Goal: Task Accomplishment & Management: Complete application form

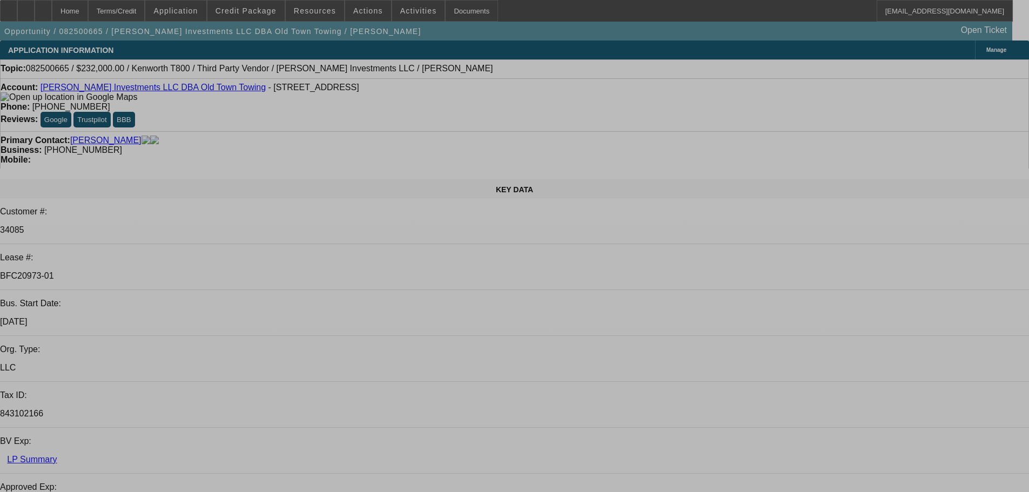
select select "0"
select select "2"
select select "0.1"
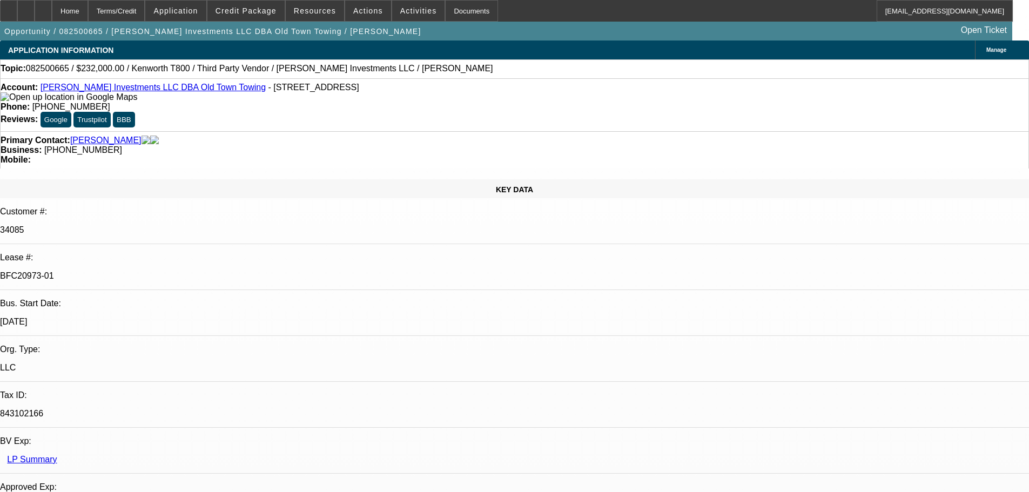
select select "4"
select select "0"
select select "2"
select select "0.1"
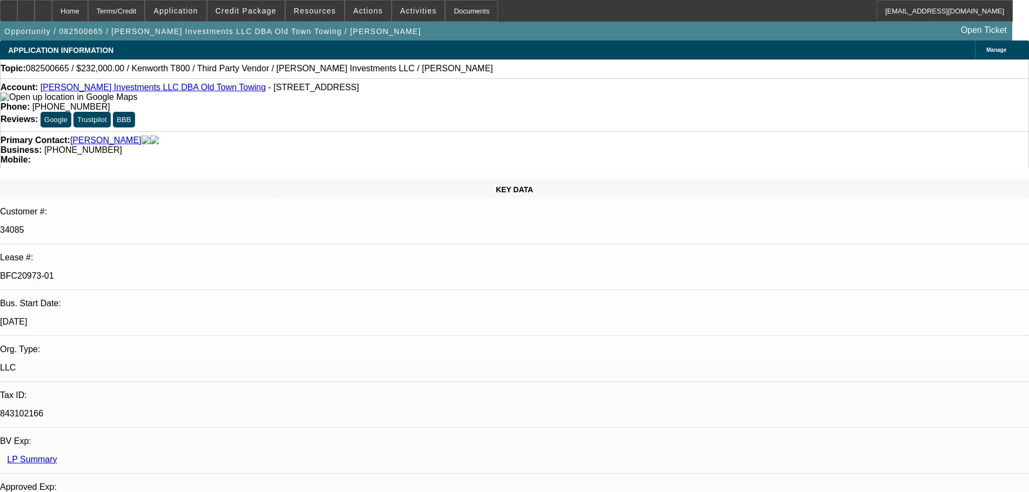
select select "4"
select select "0"
select select "2"
select select "0.1"
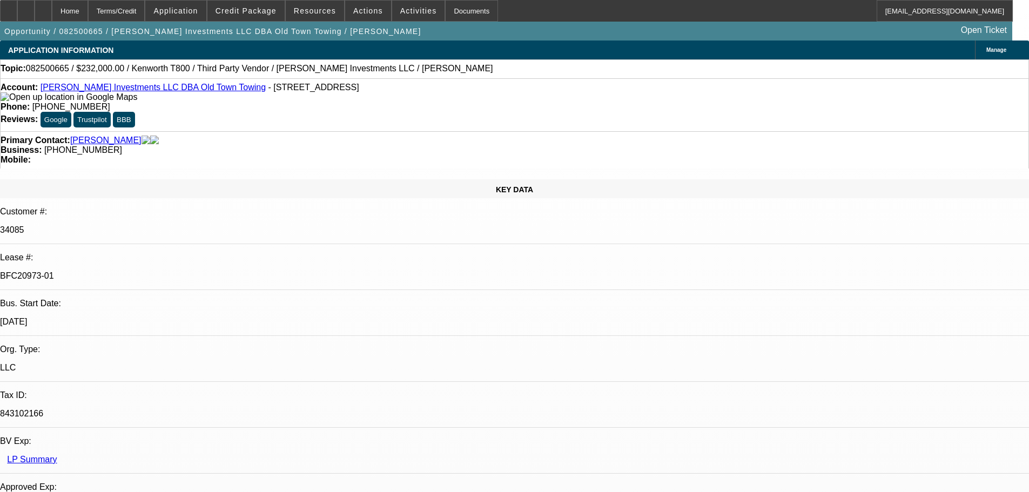
select select "4"
select select "0"
select select "0.1"
select select "4"
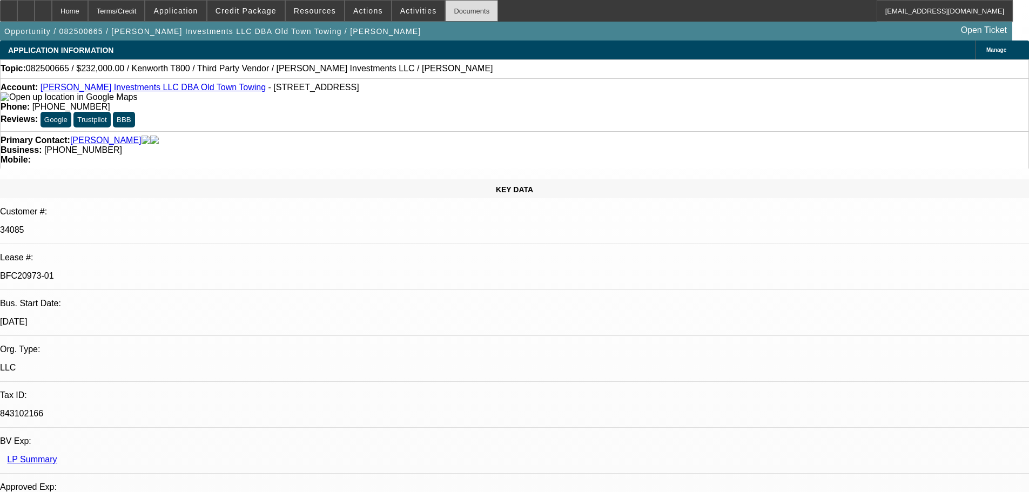
click at [445, 12] on div "Documents" at bounding box center [471, 11] width 53 height 22
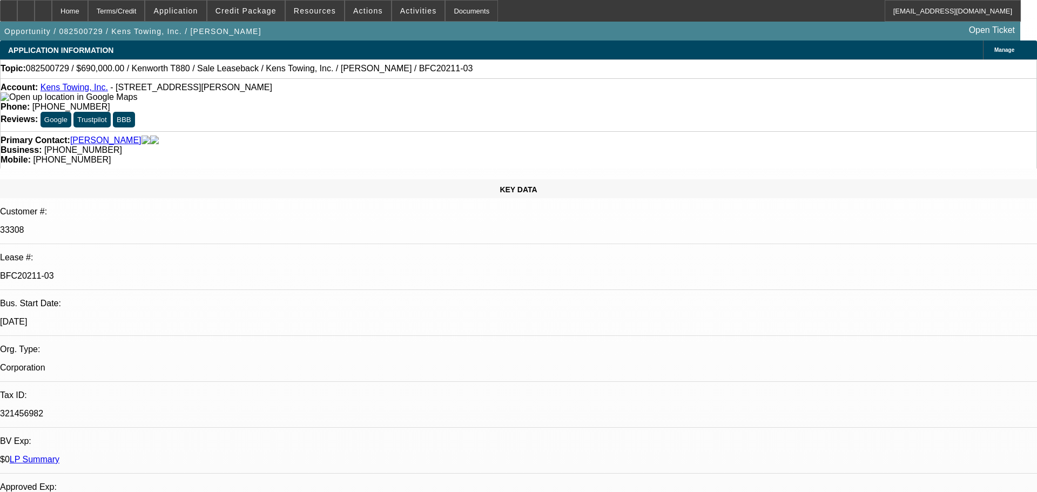
select select "0"
select select "2"
select select "0"
select select "6"
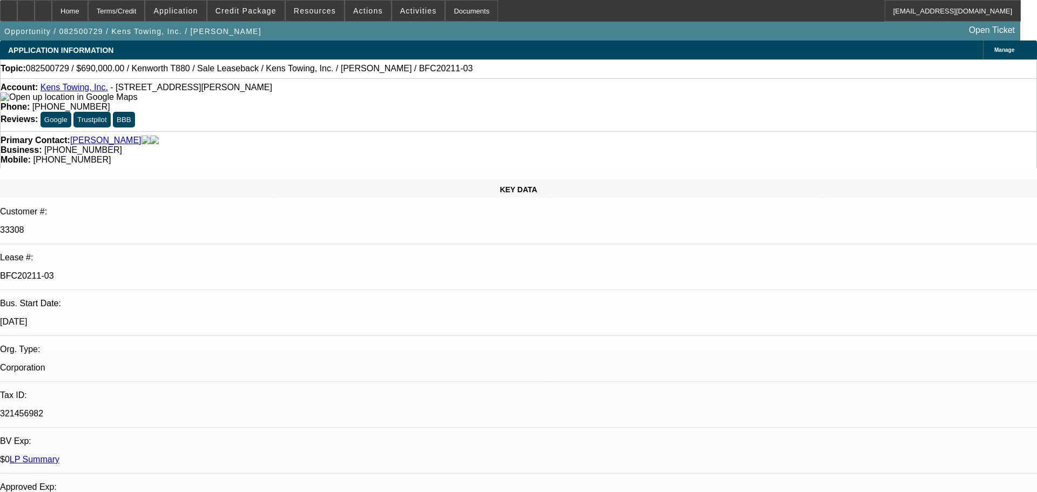
select select "0"
select select "2"
select select "0"
select select "6"
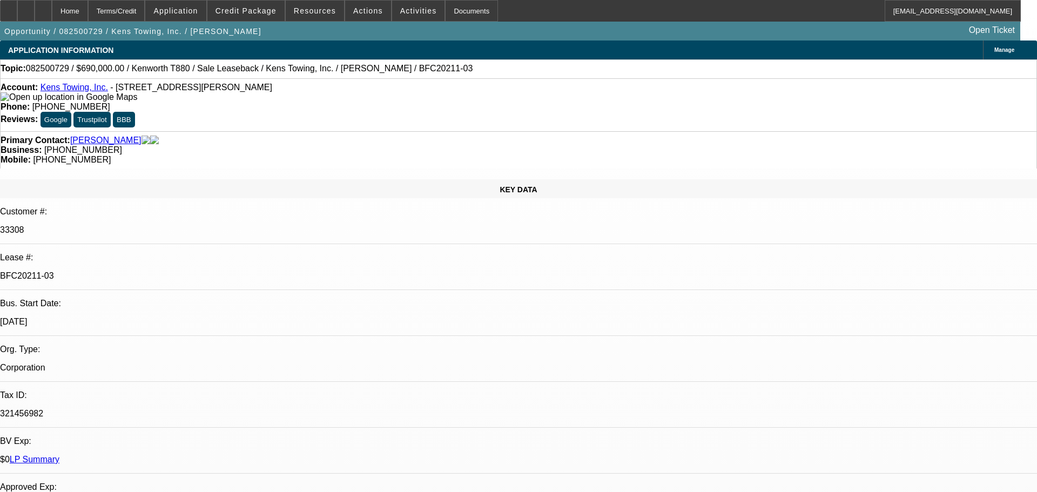
select select "0"
select select "2"
select select "0"
select select "6"
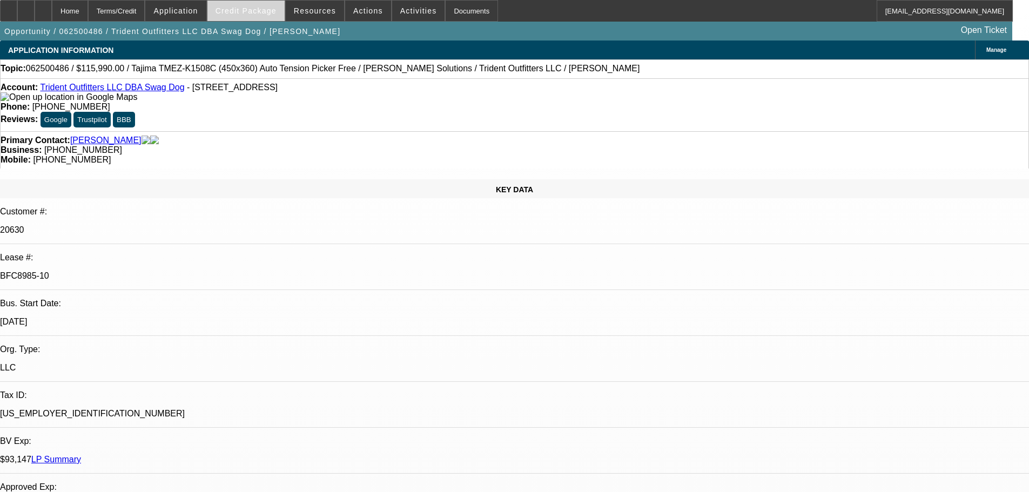
select select "0"
select select "2"
select select "0"
select select "2"
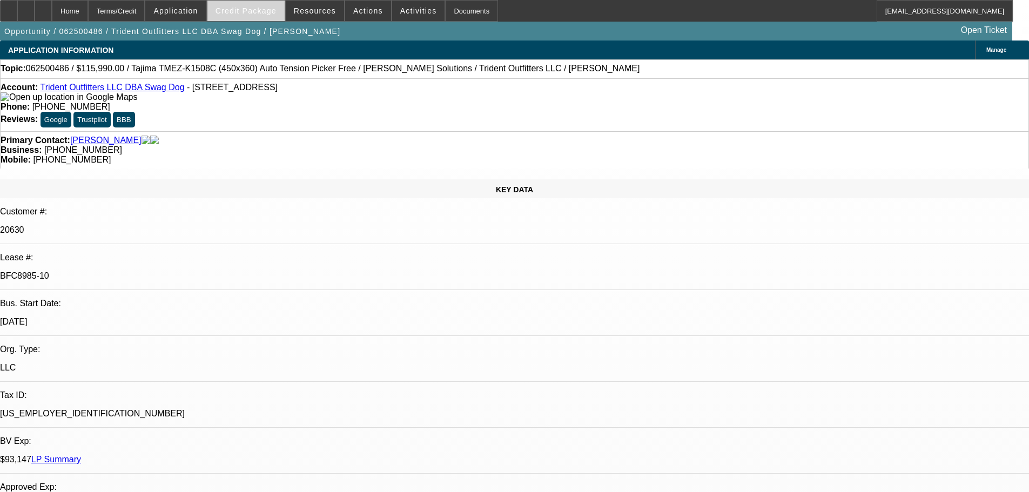
select select "0"
select select "2"
select select "0"
select select "2"
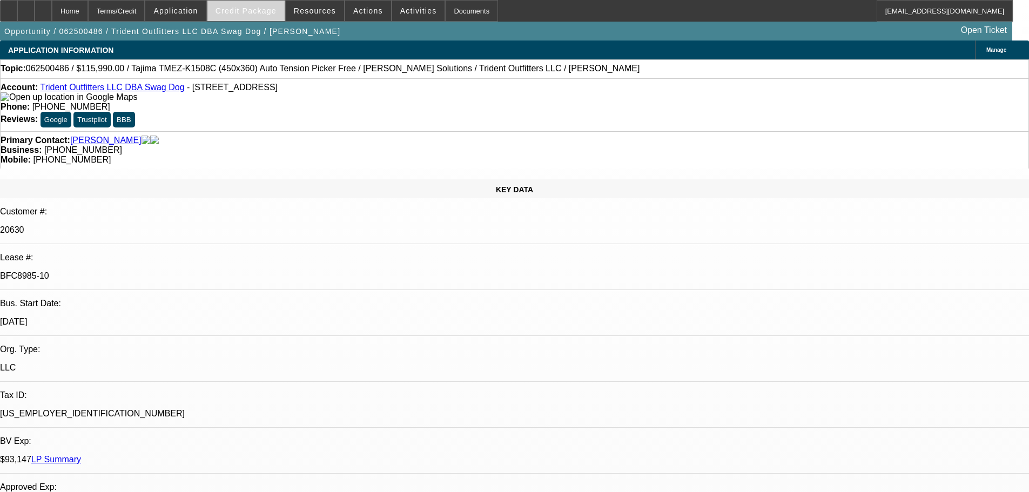
select select "0"
select select "2"
select select "0"
select select "2"
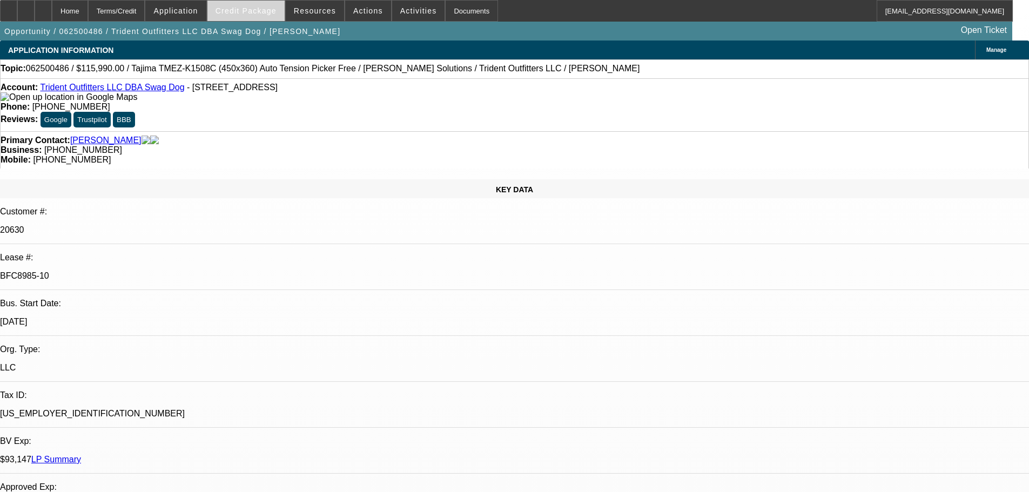
select select "0"
select select "2"
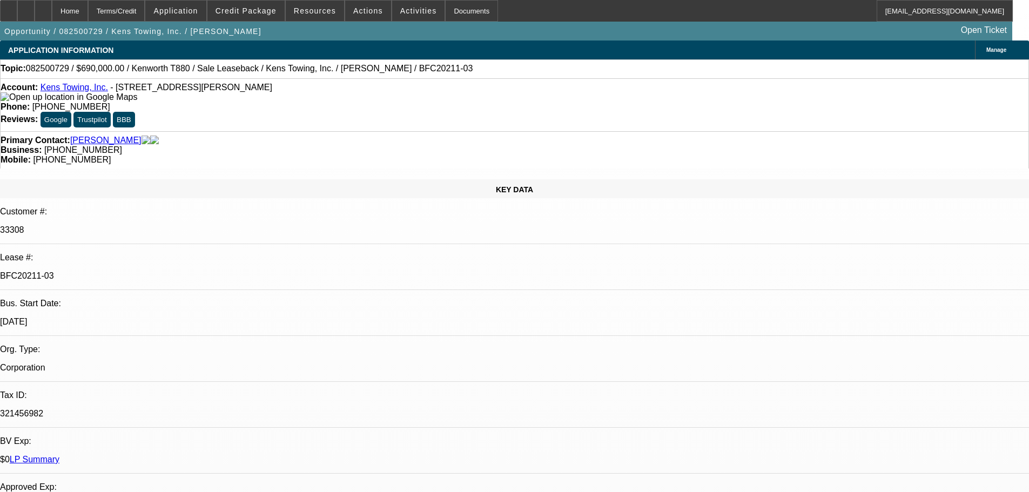
select select "0"
select select "2"
select select "0"
select select "6"
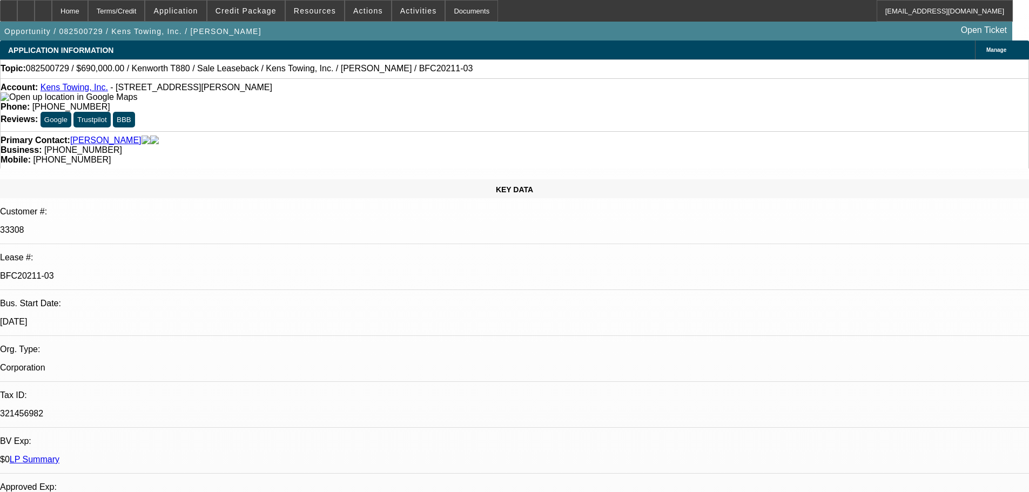
select select "0"
select select "2"
select select "0"
select select "6"
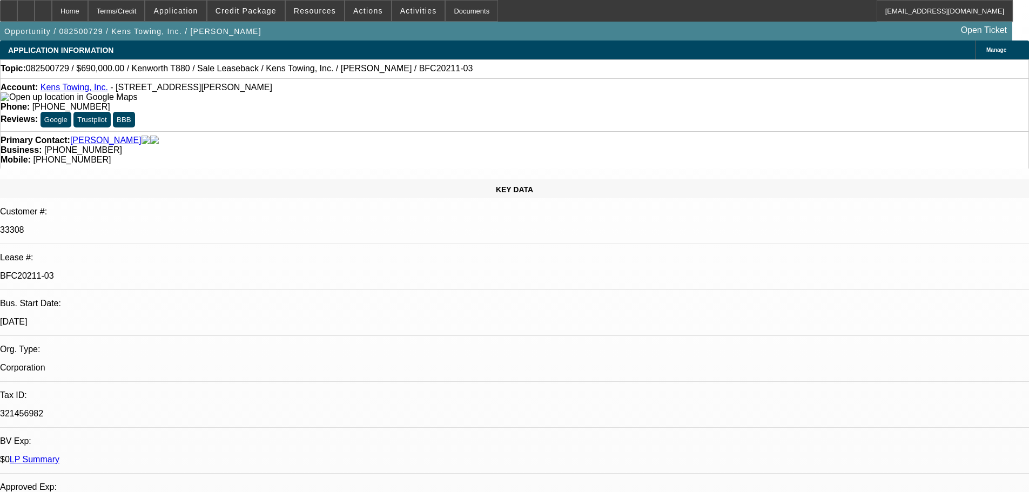
select select "0"
select select "2"
select select "0"
select select "6"
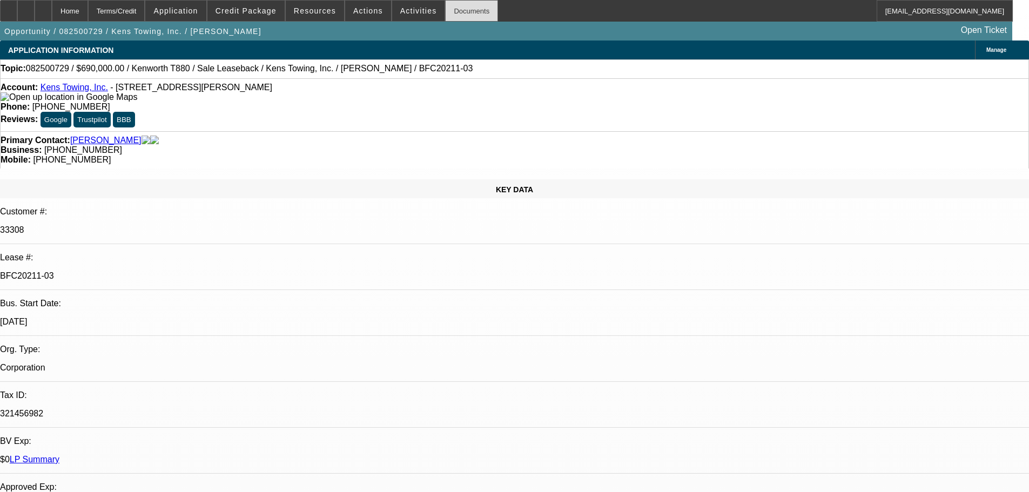
click at [458, 12] on div "Documents" at bounding box center [471, 11] width 53 height 22
click at [445, 10] on div "Documents" at bounding box center [471, 11] width 53 height 22
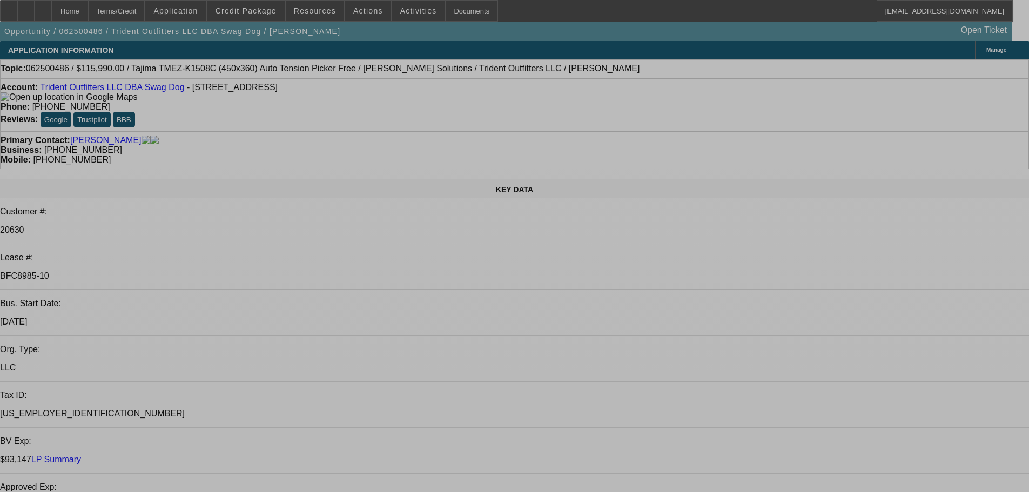
select select "0"
select select "2"
select select "0"
select select "2"
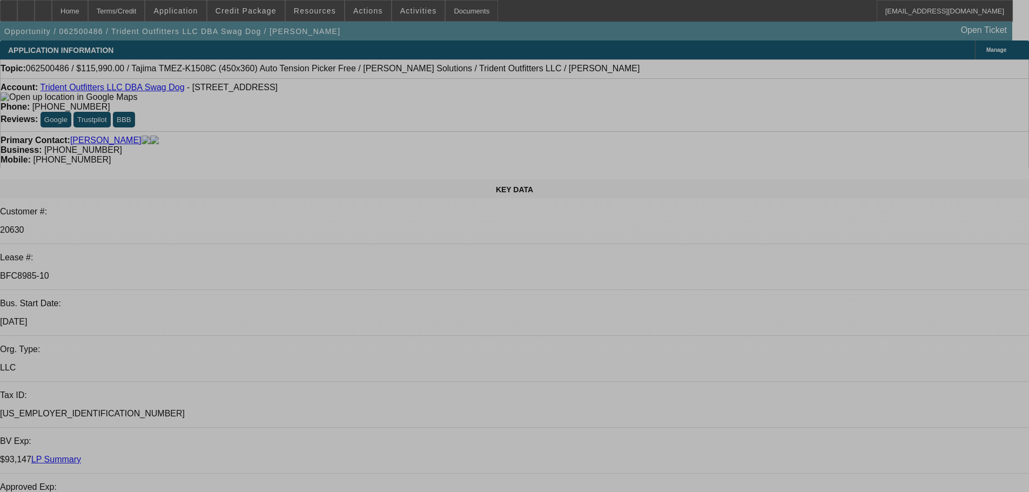
select select "0"
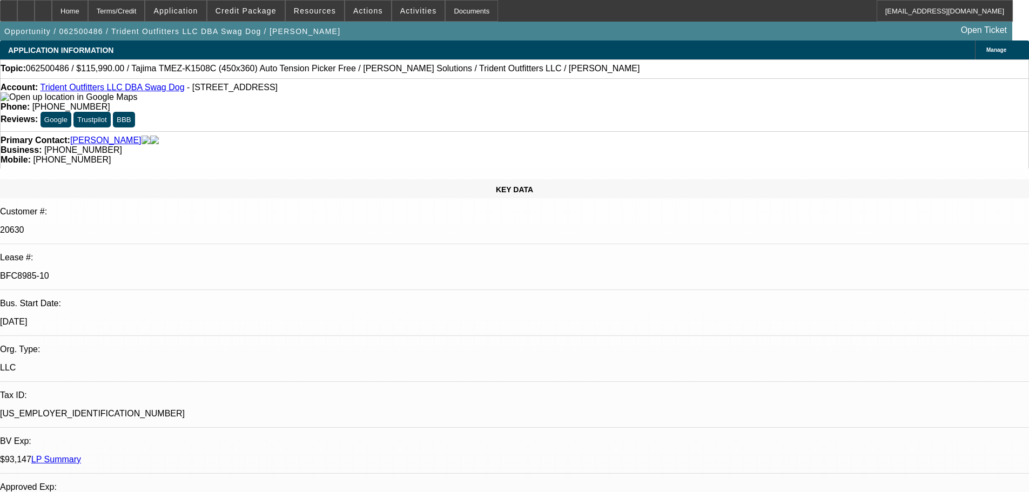
select select "2"
select select "0"
select select "2"
select select "0"
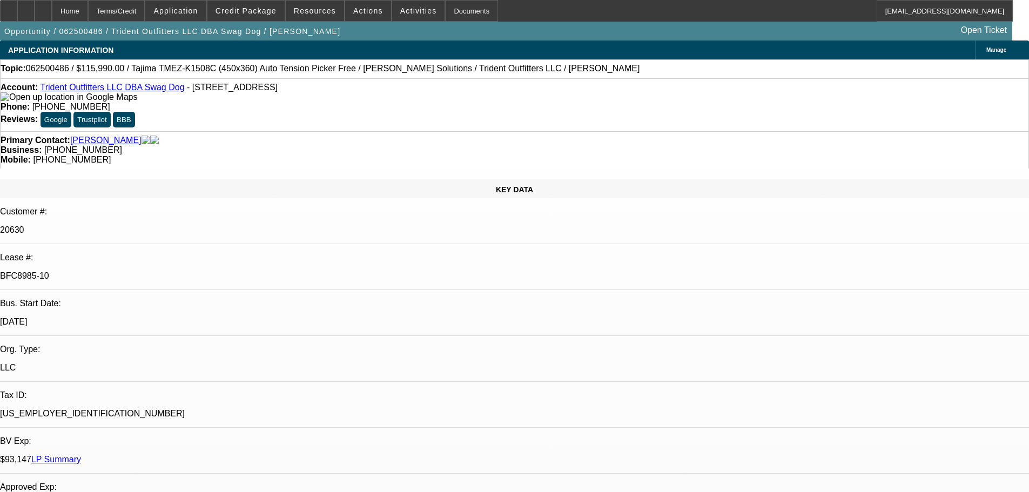
select select "2"
select select "0"
select select "2"
select select "0"
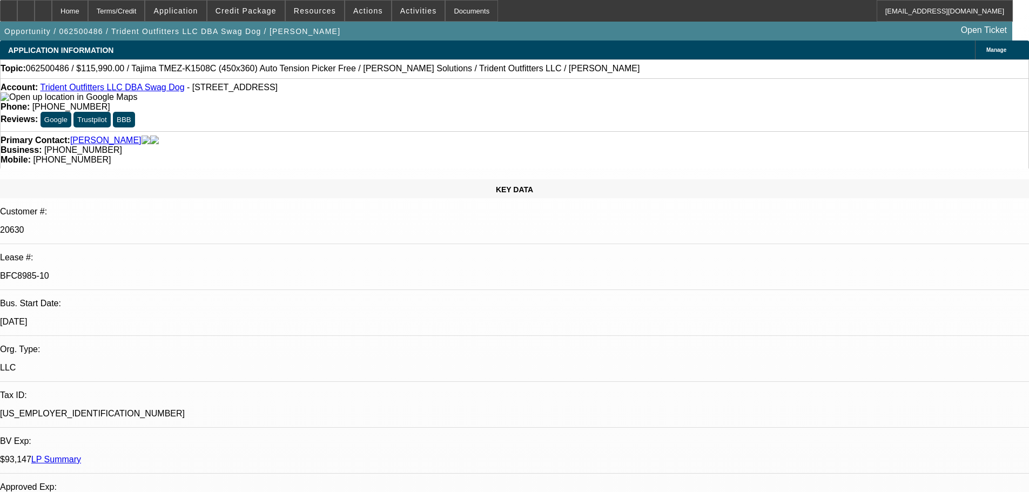
select select "0"
select select "2"
click at [461, 15] on div "Documents" at bounding box center [471, 11] width 53 height 22
